Goal: Task Accomplishment & Management: Use online tool/utility

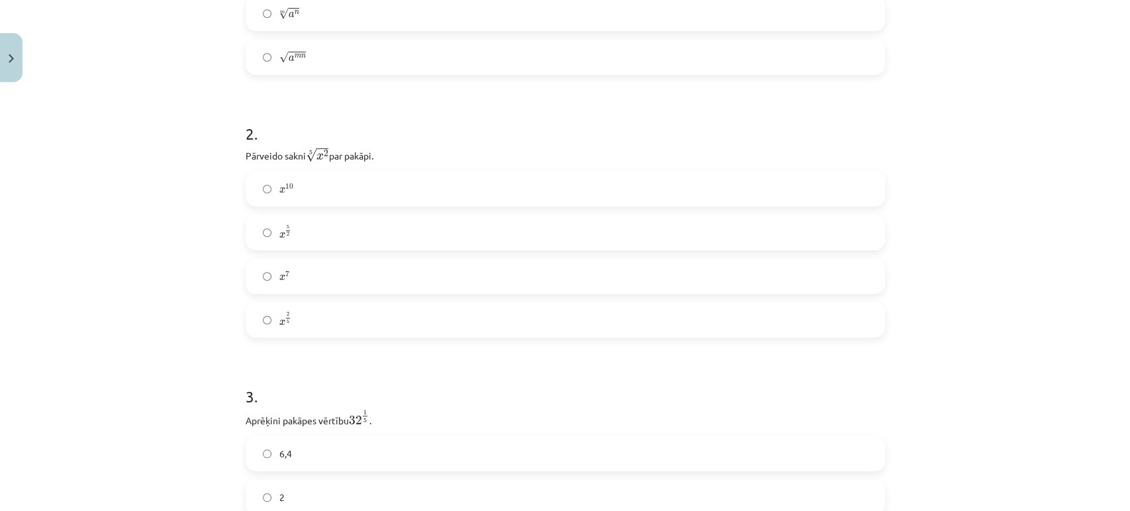
scroll to position [214, 0]
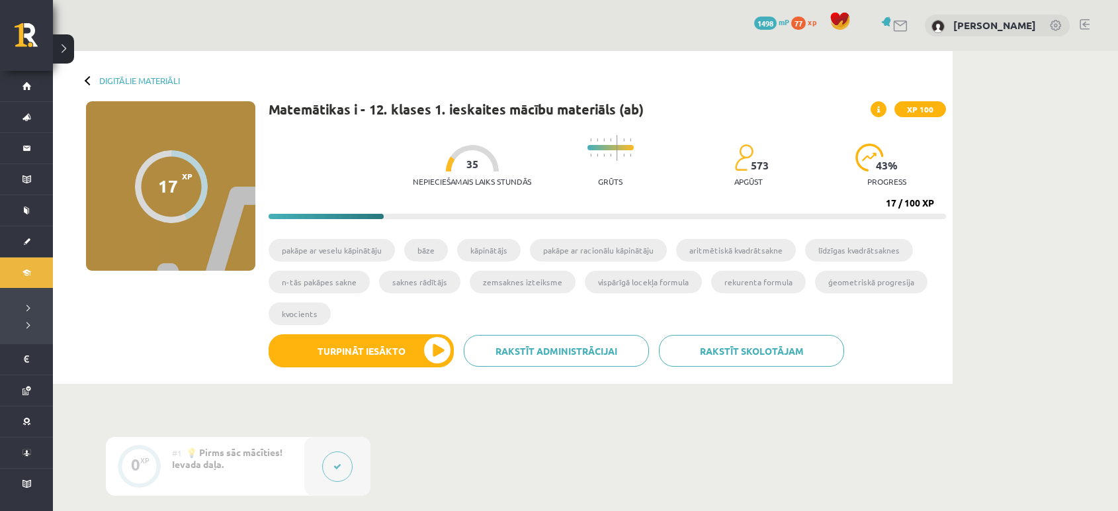
scroll to position [706, 0]
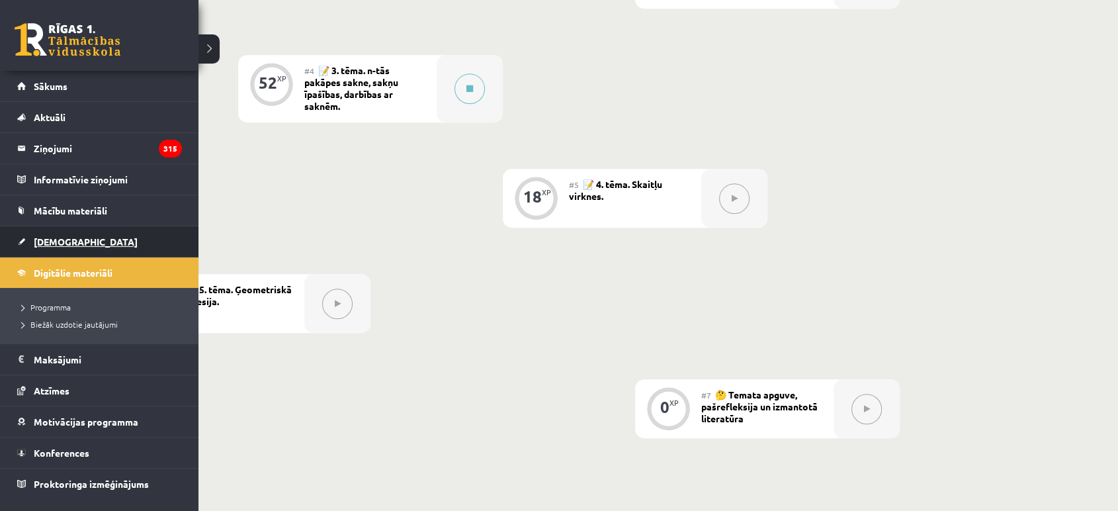
click at [60, 244] on span "[DEMOGRAPHIC_DATA]" at bounding box center [86, 242] width 104 height 12
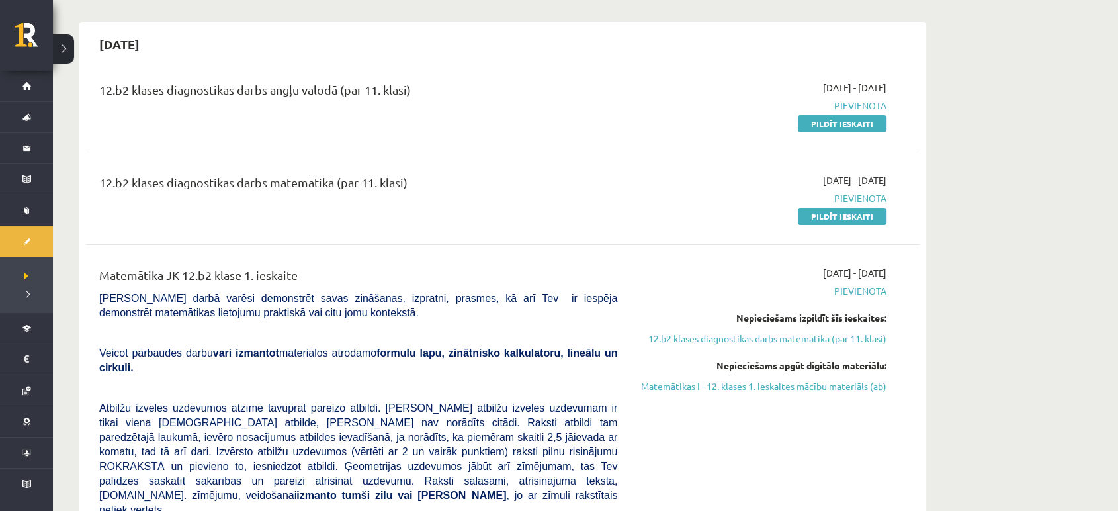
scroll to position [111, 0]
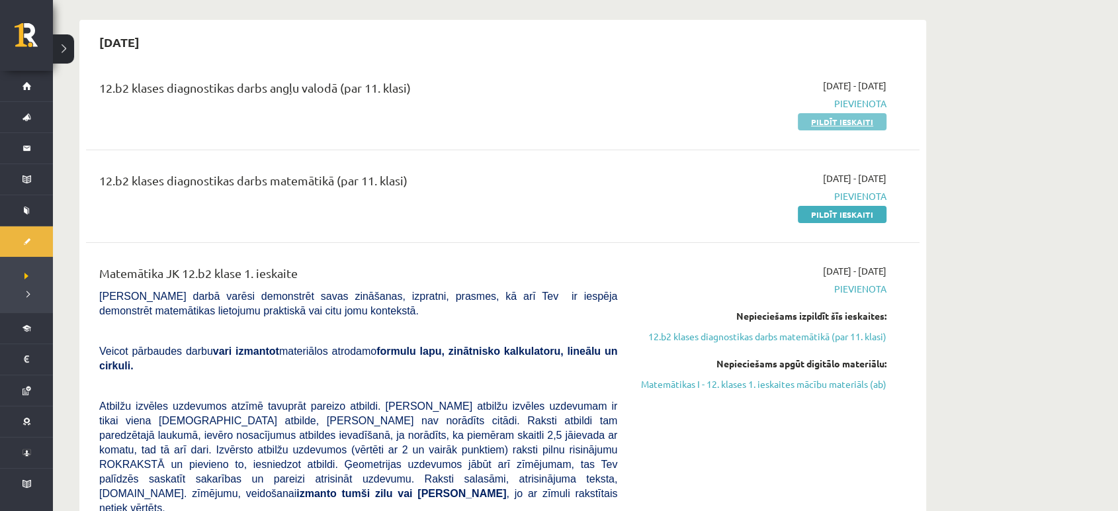
click at [828, 117] on link "Pildīt ieskaiti" at bounding box center [842, 121] width 89 height 17
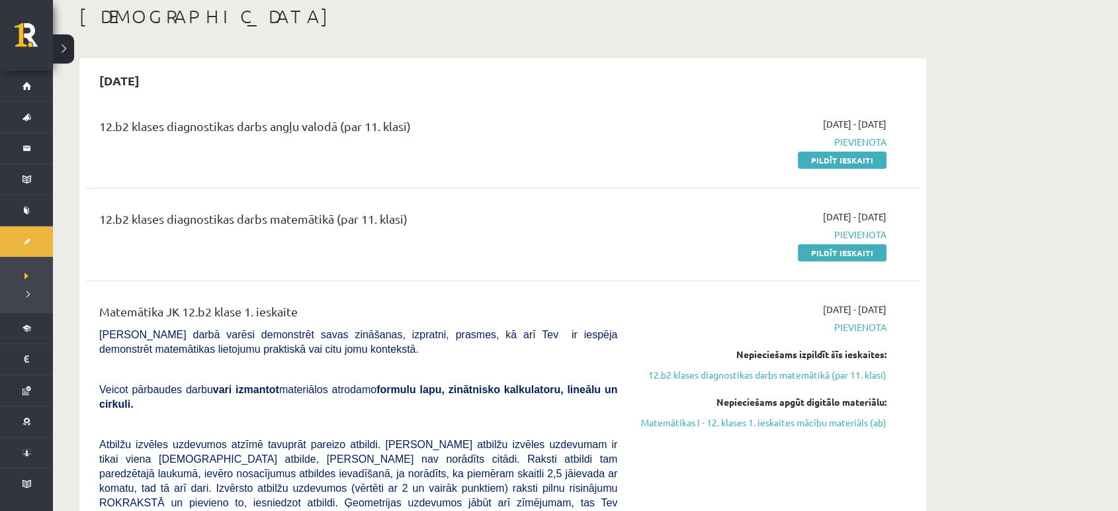
scroll to position [0, 0]
